Goal: Task Accomplishment & Management: Manage account settings

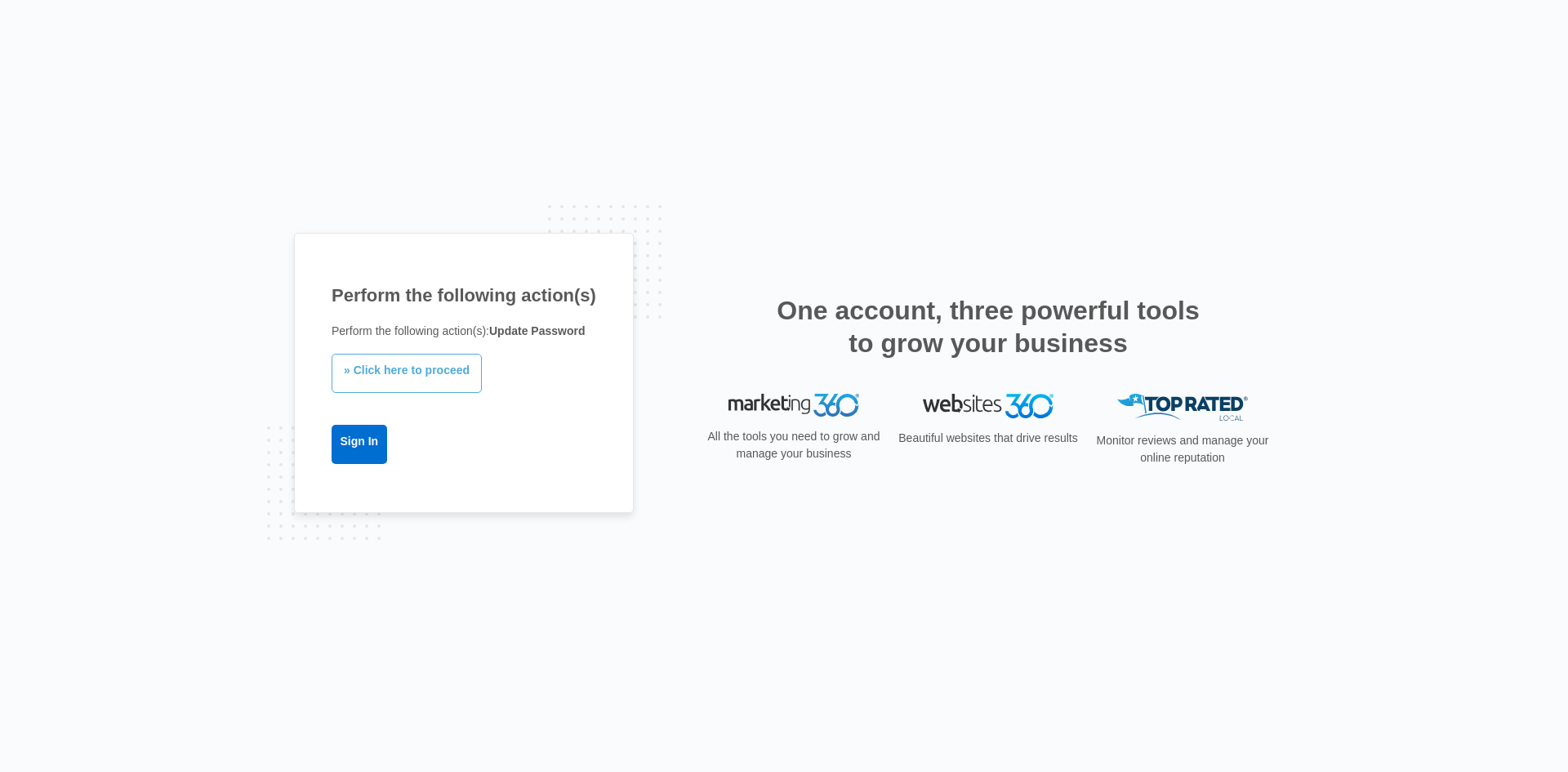
click at [422, 386] on link "» Click here to proceed" at bounding box center [407, 373] width 150 height 39
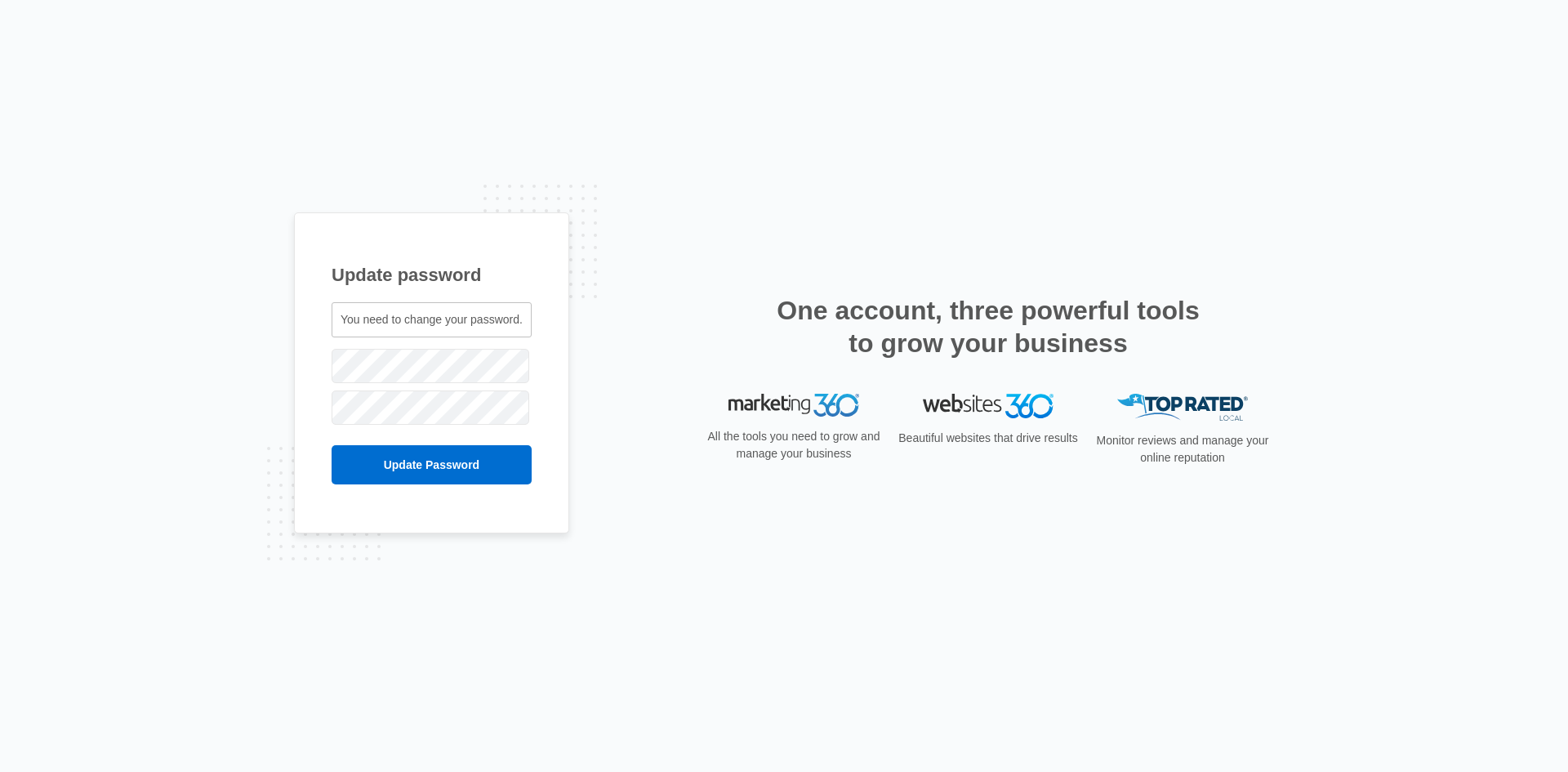
click at [400, 326] on span "You need to change your password." at bounding box center [431, 320] width 182 height 13
click at [401, 326] on span "You need to change your password." at bounding box center [431, 320] width 182 height 13
click at [431, 328] on div "You need to change your password." at bounding box center [431, 319] width 200 height 35
click at [432, 328] on div "You need to change your password." at bounding box center [431, 319] width 200 height 35
click at [140, 356] on div "Update password You need to change your password. diana.p@betterhealthalaska.com" at bounding box center [784, 386] width 1568 height 772
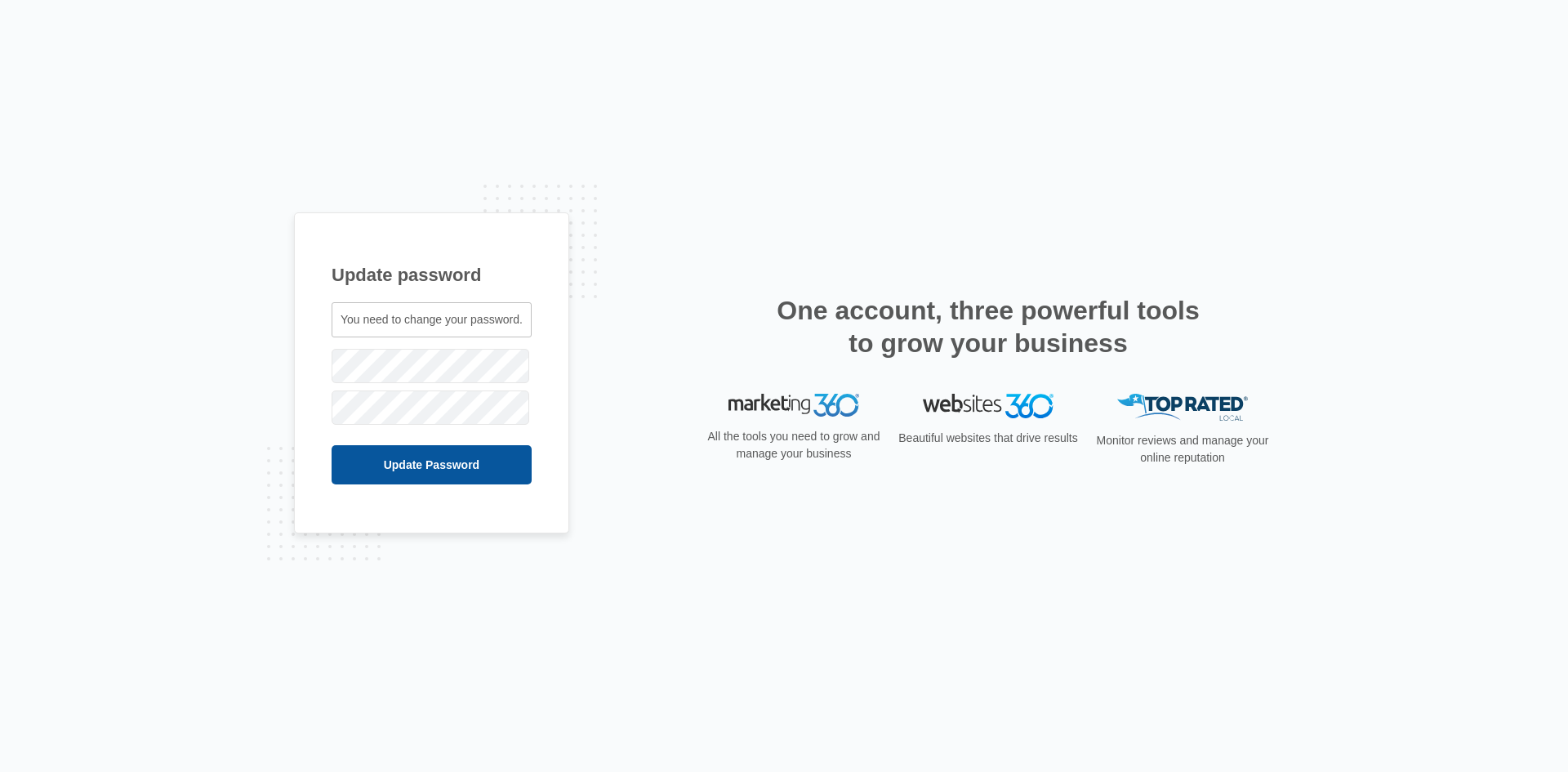
click at [418, 476] on input "Update Password" at bounding box center [431, 465] width 200 height 39
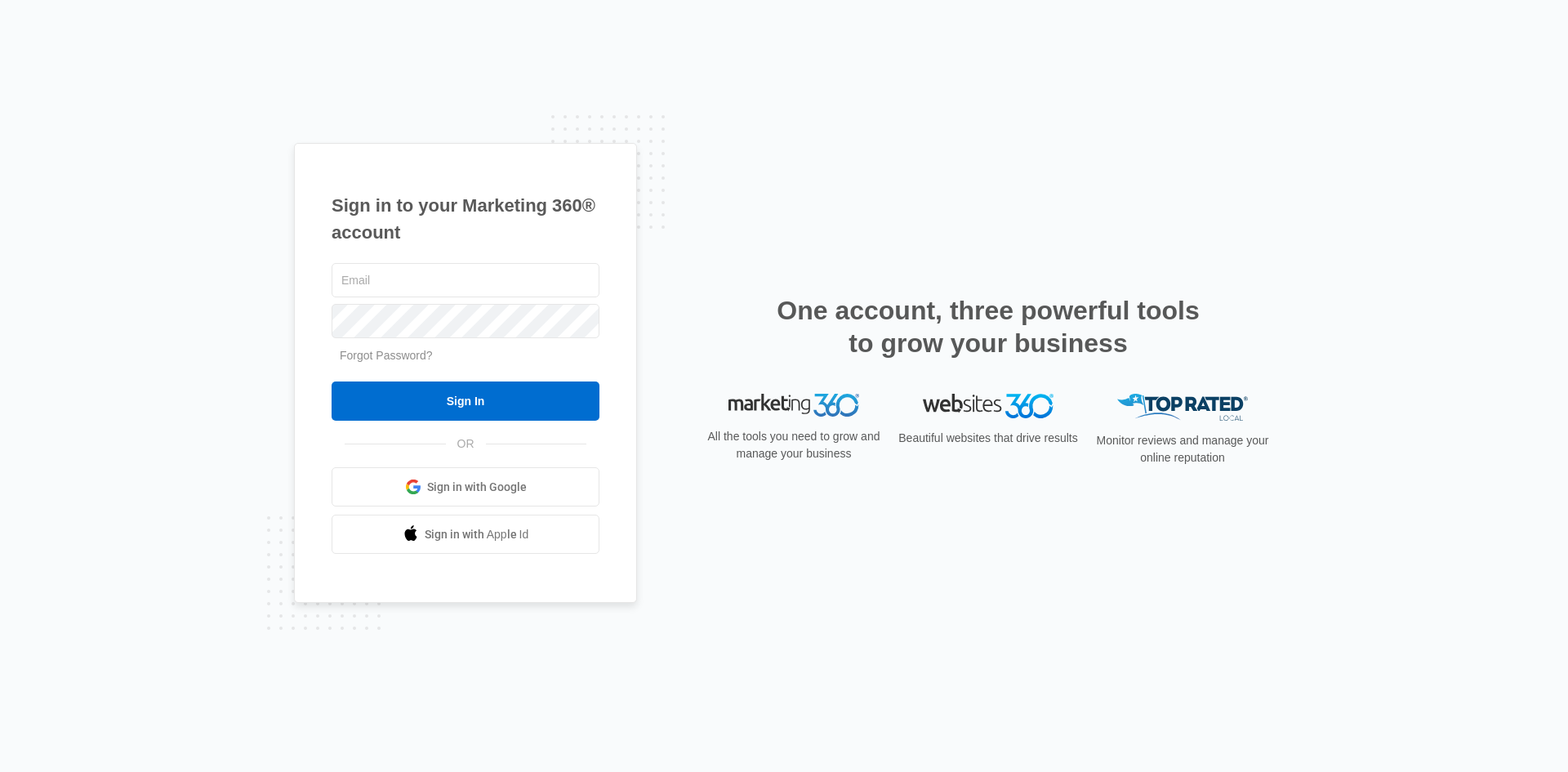
type input "[PERSON_NAME][EMAIL_ADDRESS][DOMAIN_NAME]"
click at [313, 353] on div "Sign in to your Marketing 360® account diana.p@betterhealthalaska.com Forgot Pa…" at bounding box center [465, 373] width 343 height 461
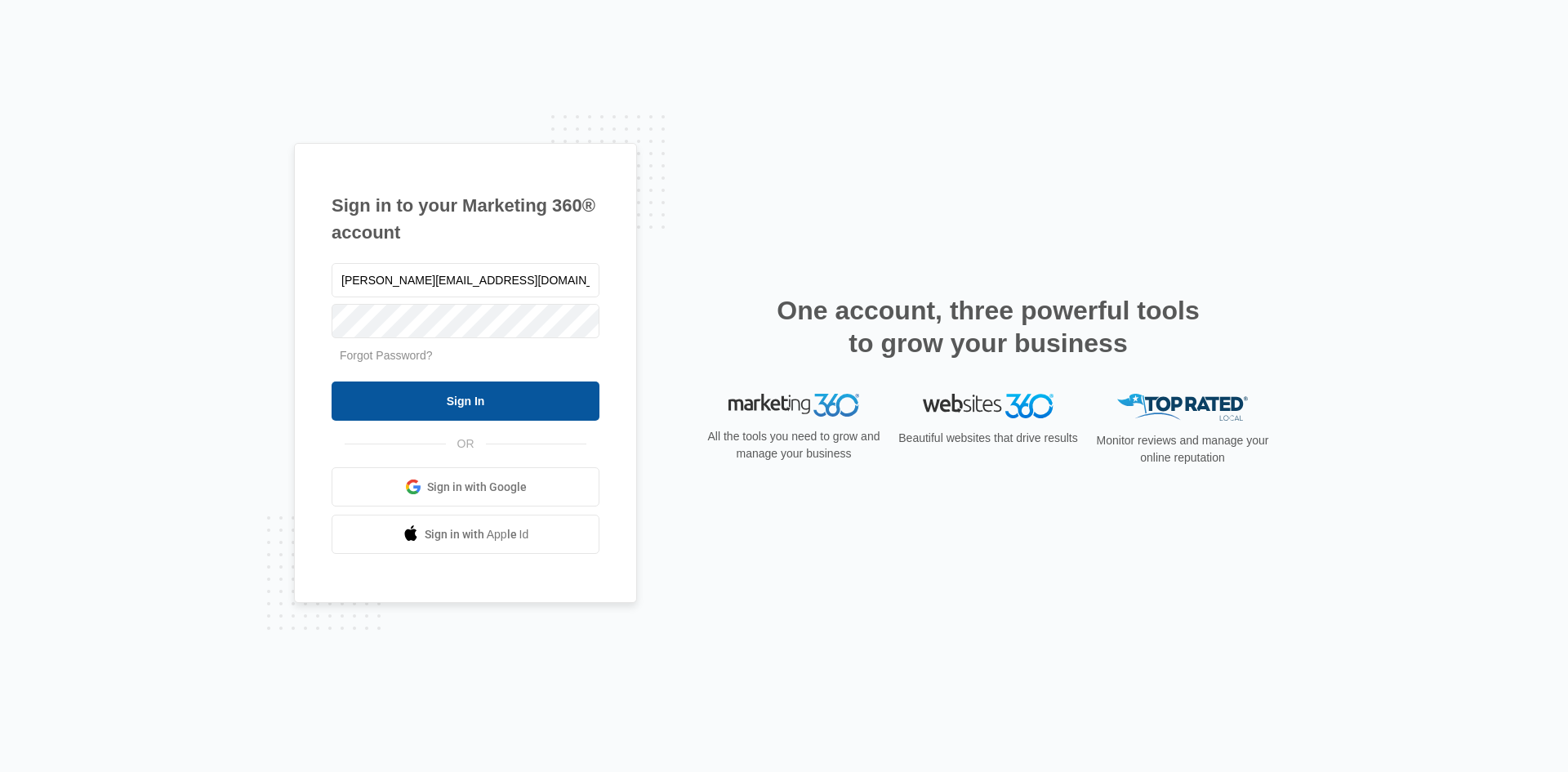
click at [426, 402] on input "Sign In" at bounding box center [465, 402] width 268 height 39
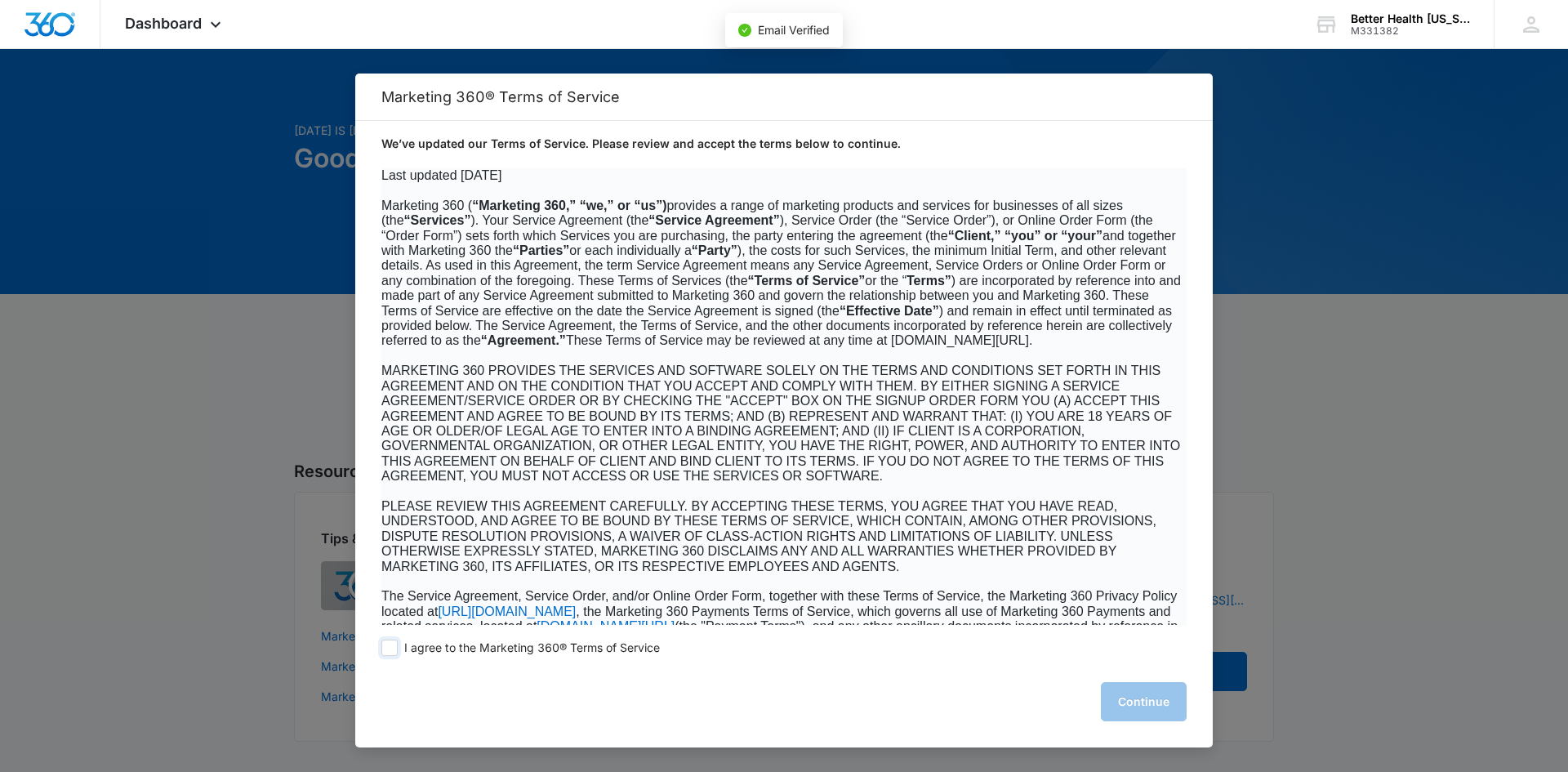
click at [383, 643] on span at bounding box center [389, 647] width 16 height 16
click at [383, 643] on input "I agree to the Marketing 360® Terms of Service" at bounding box center [389, 647] width 16 height 16
checkbox input "true"
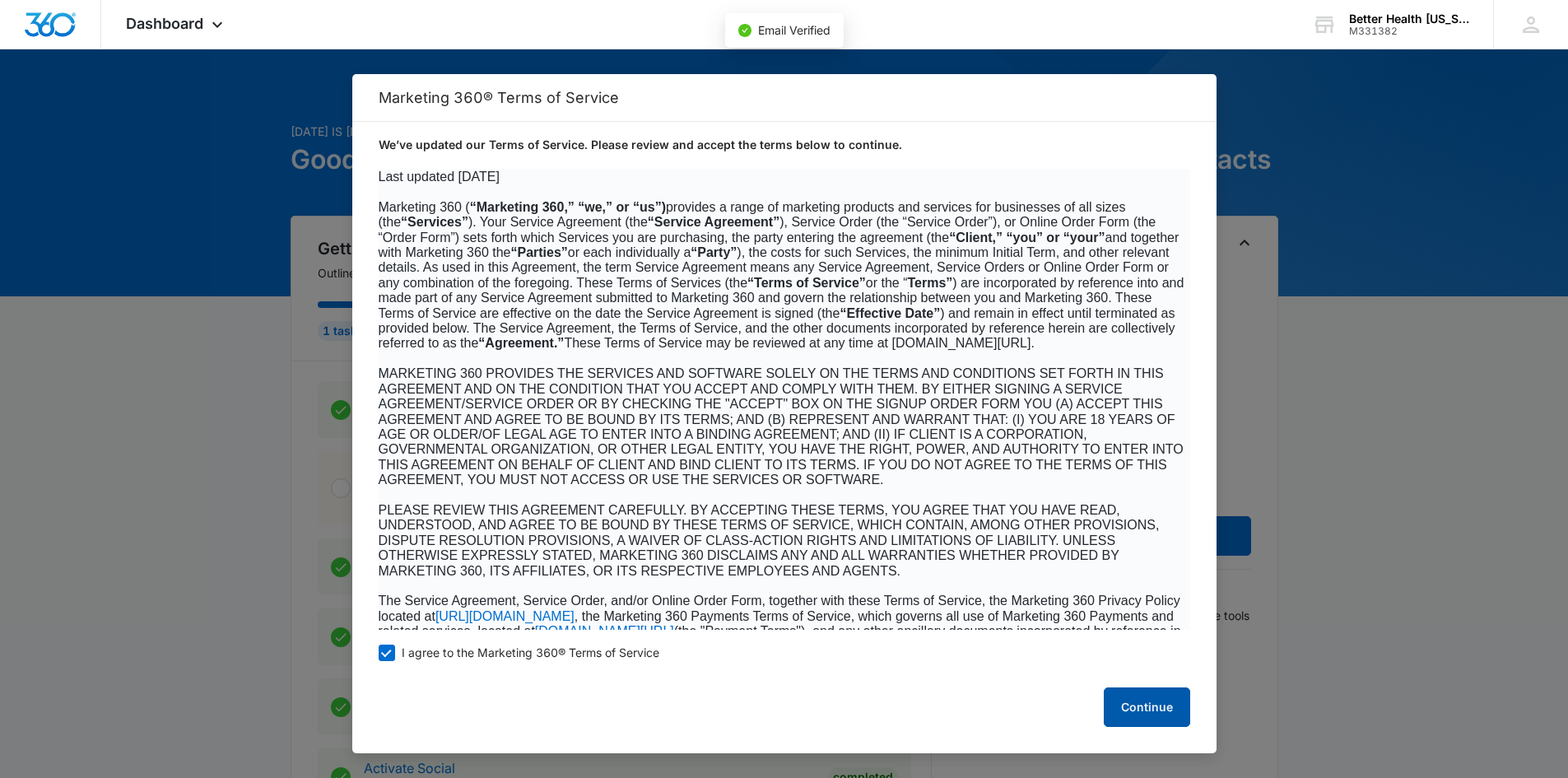
click at [1126, 690] on button "Continue" at bounding box center [1146, 707] width 86 height 40
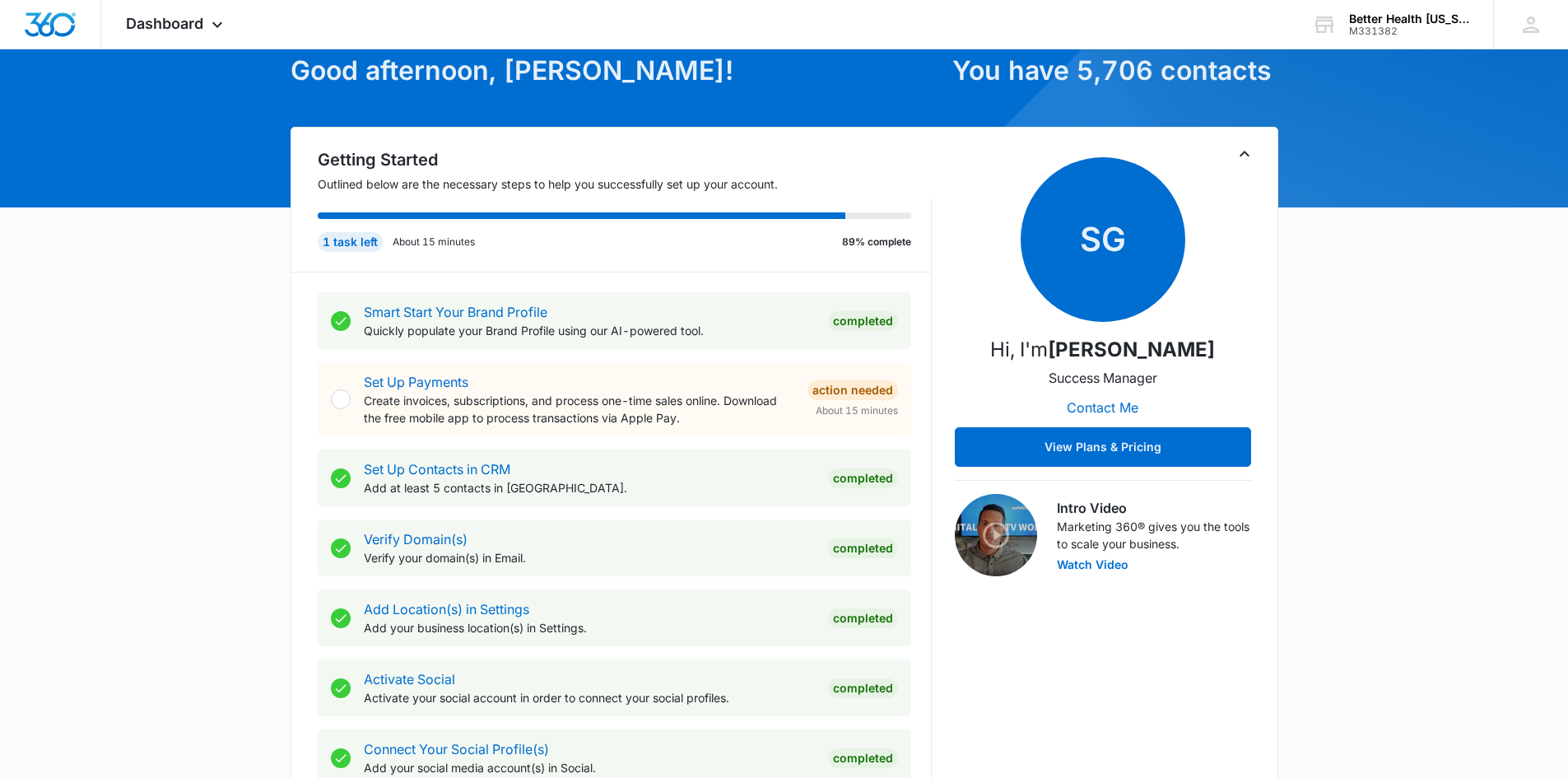
scroll to position [82, 0]
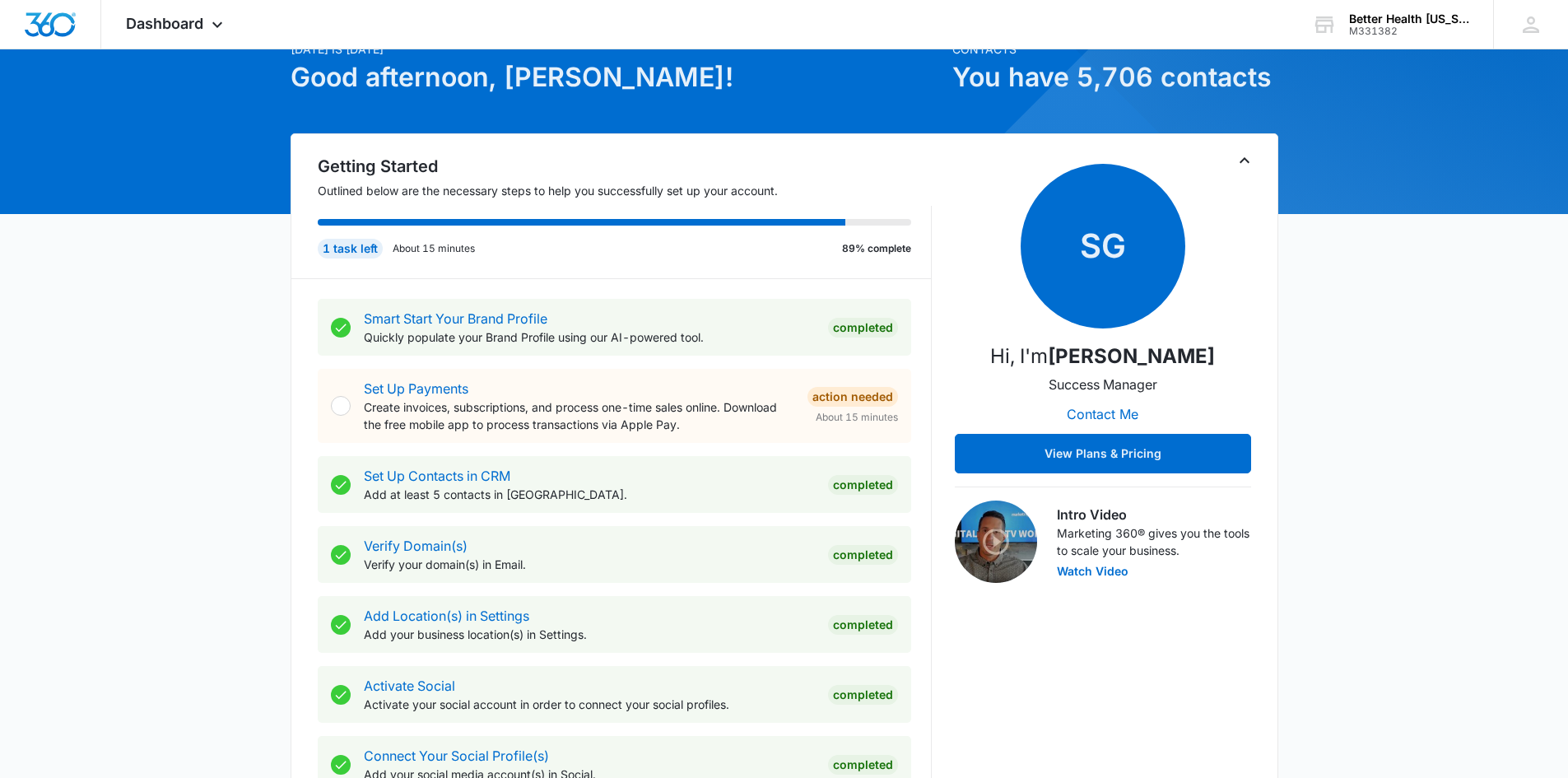
drag, startPoint x: 510, startPoint y: 147, endPoint x: 439, endPoint y: 118, distance: 76.7
click at [509, 147] on div "Getting Started Outlined below are the necessary steps to help you successfully…" at bounding box center [784, 552] width 987 height 837
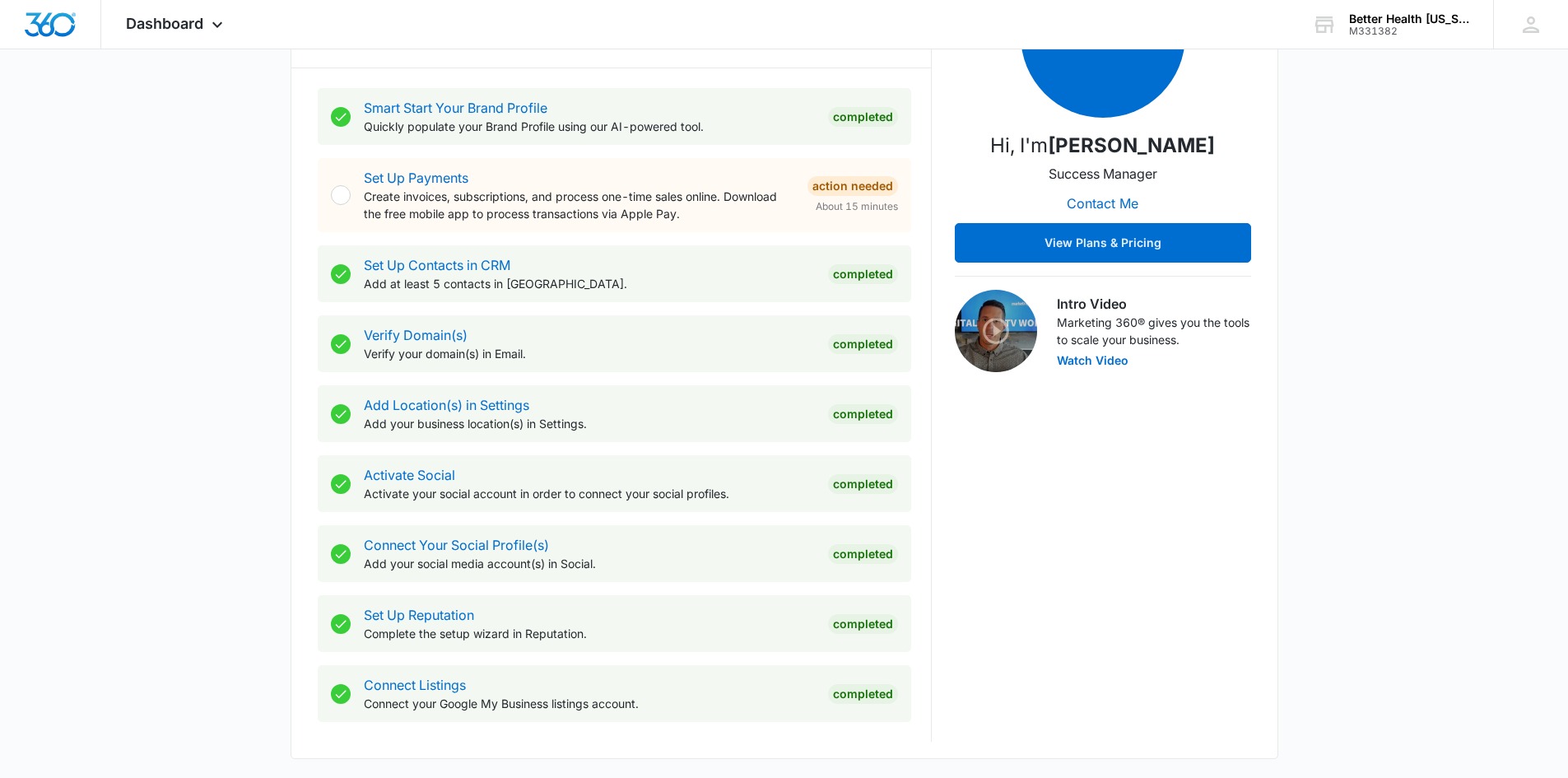
scroll to position [155, 0]
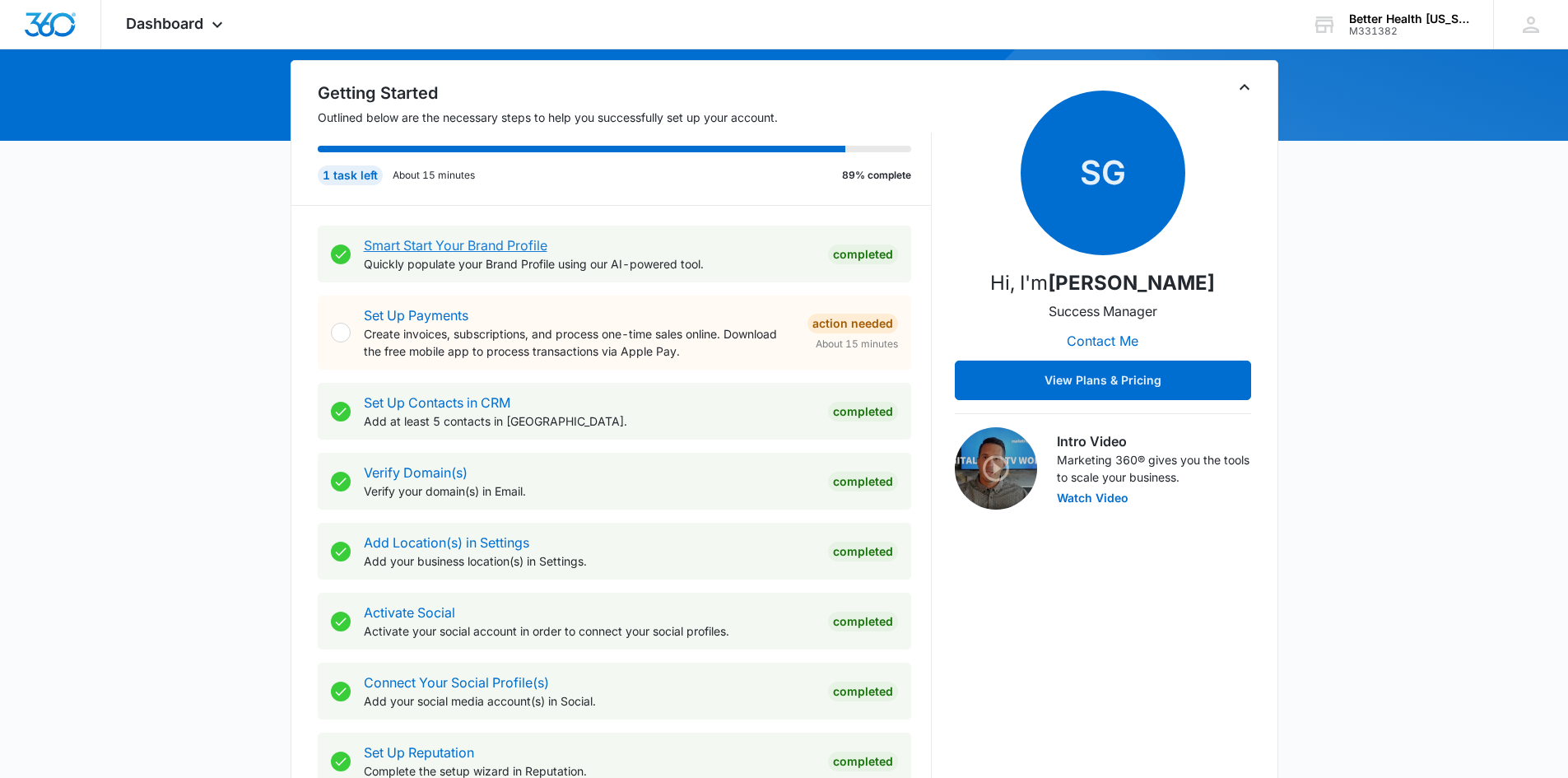
click at [485, 251] on link "Smart Start Your Brand Profile" at bounding box center [456, 244] width 184 height 16
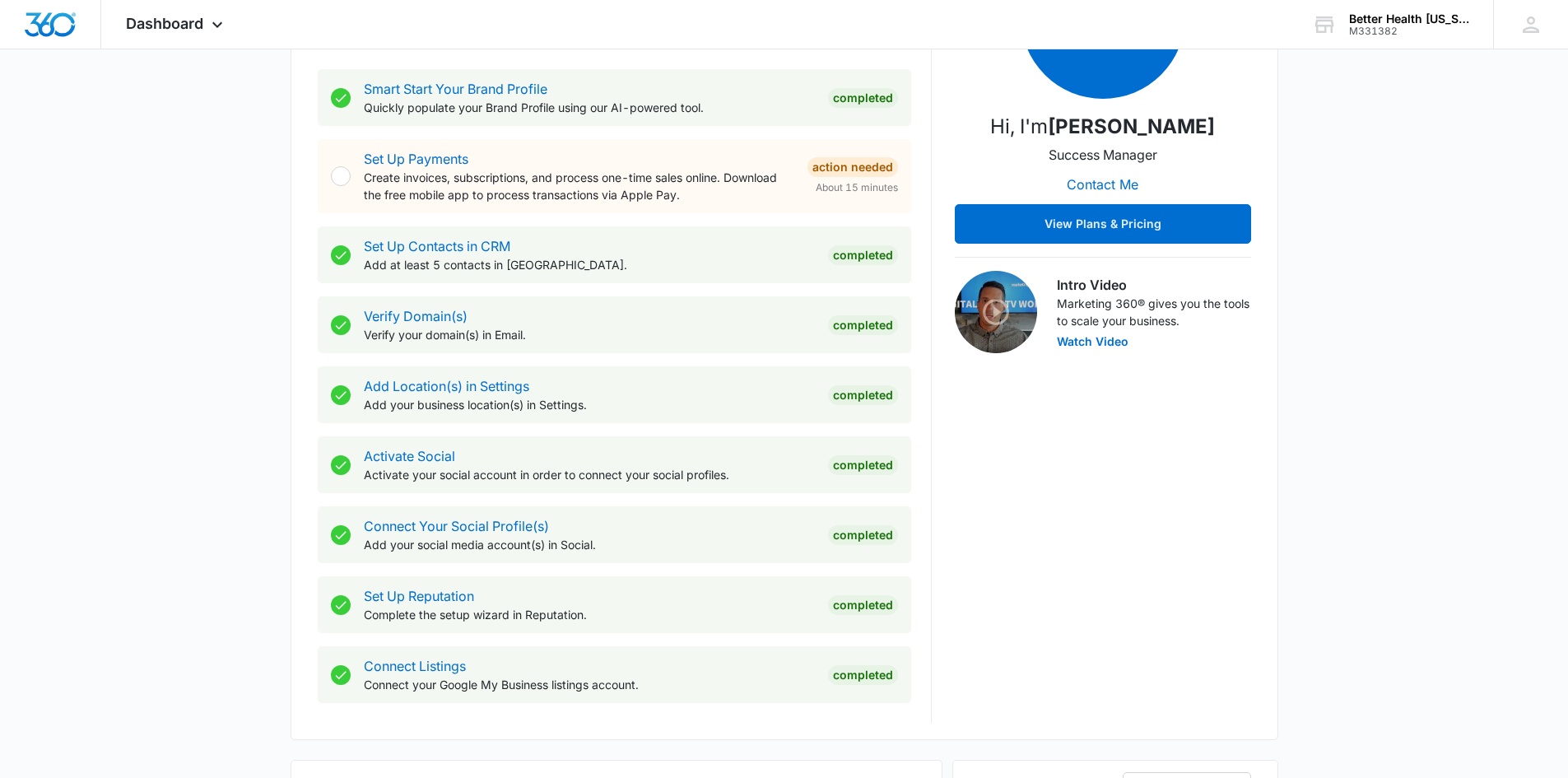
scroll to position [329, 0]
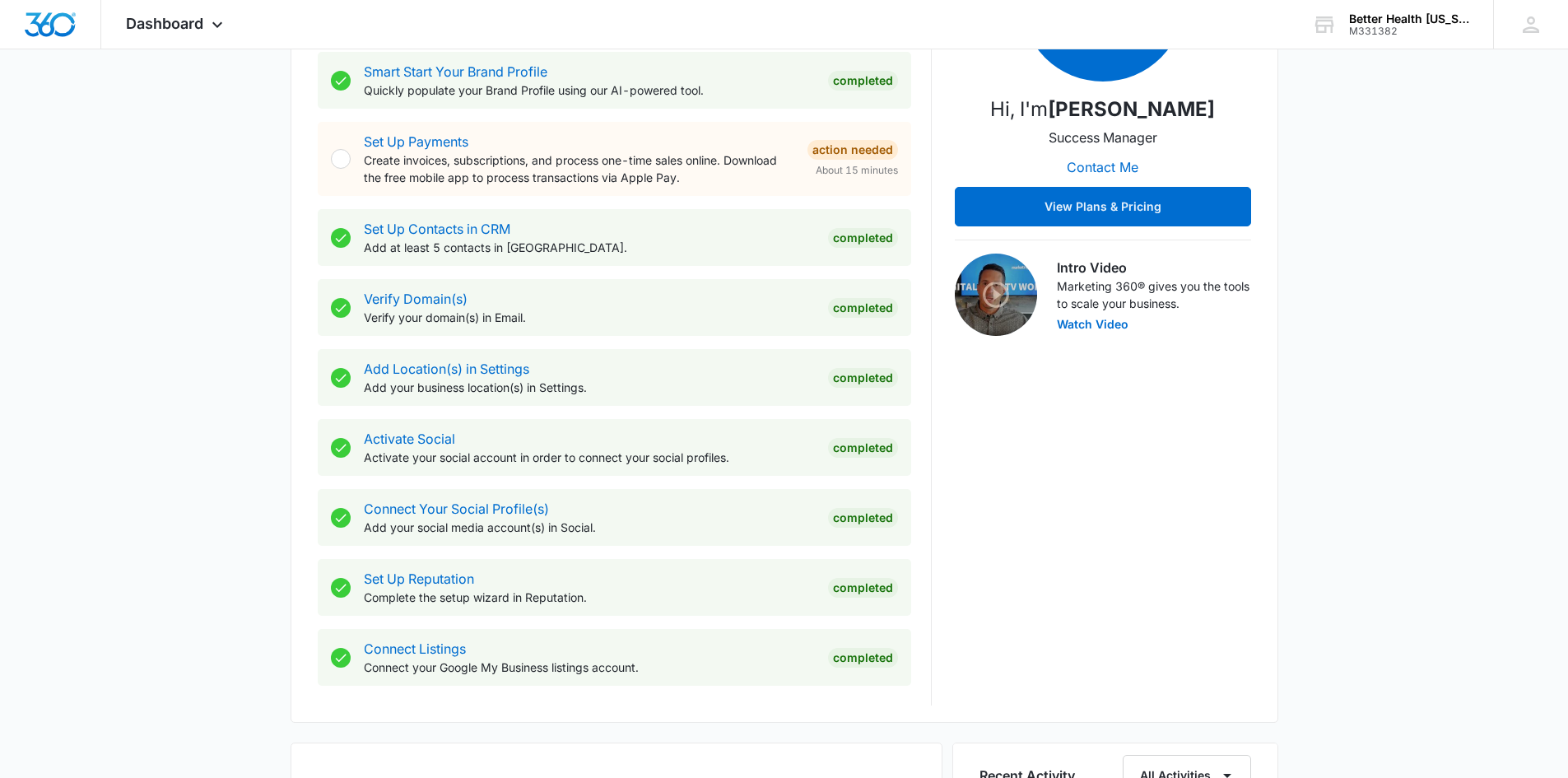
click at [605, 314] on p "Verify your domain(s) in Email." at bounding box center [589, 317] width 451 height 17
click at [656, 311] on p "Verify your domain(s) in Email." at bounding box center [589, 317] width 451 height 17
click at [372, 320] on p "Verify your domain(s) in Email." at bounding box center [589, 317] width 451 height 17
click at [369, 307] on div "Verify Domain(s) Verify your domain(s) in Email." at bounding box center [589, 307] width 451 height 37
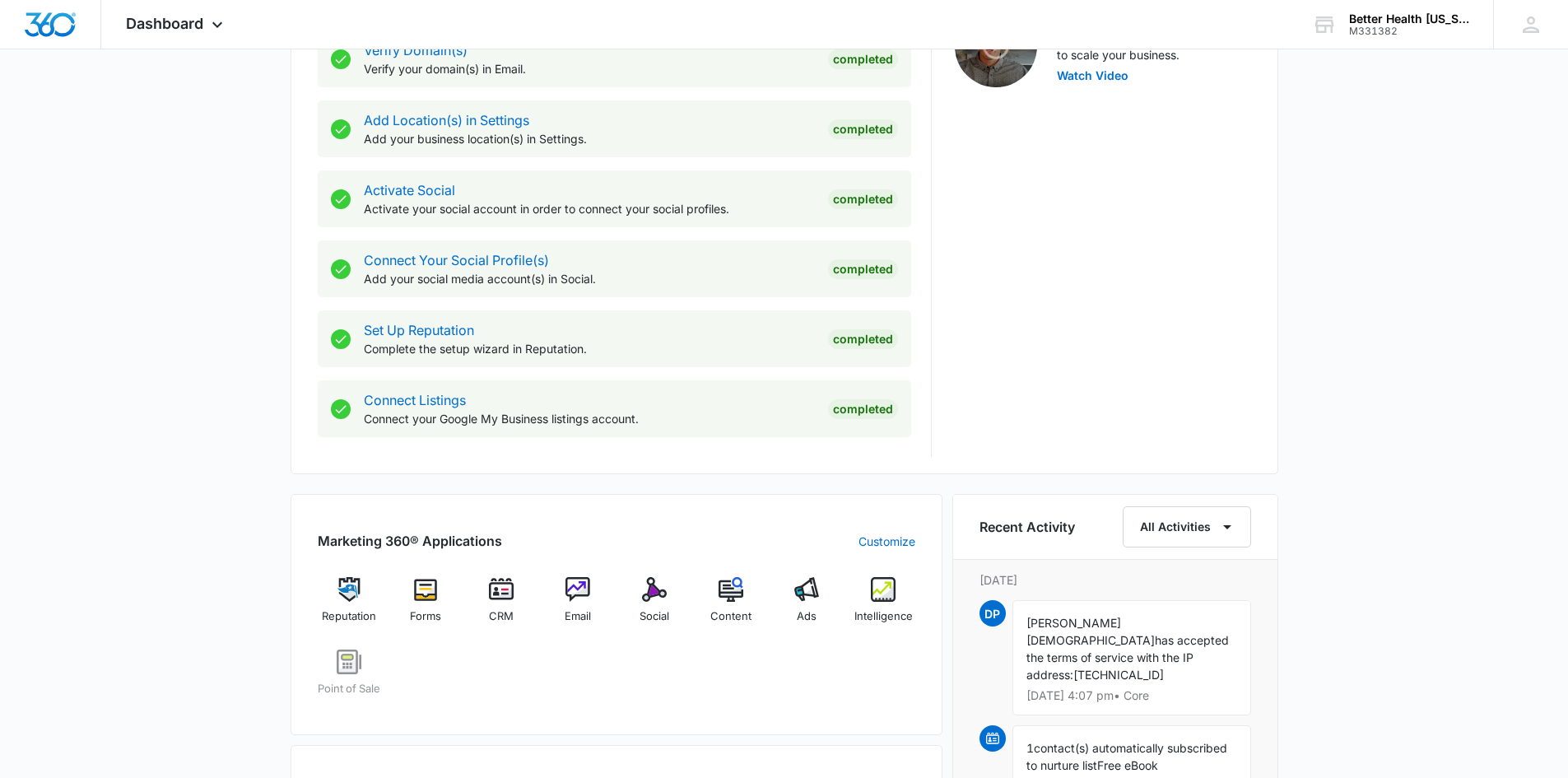
scroll to position [576, 0]
